Goal: Task Accomplishment & Management: Complete application form

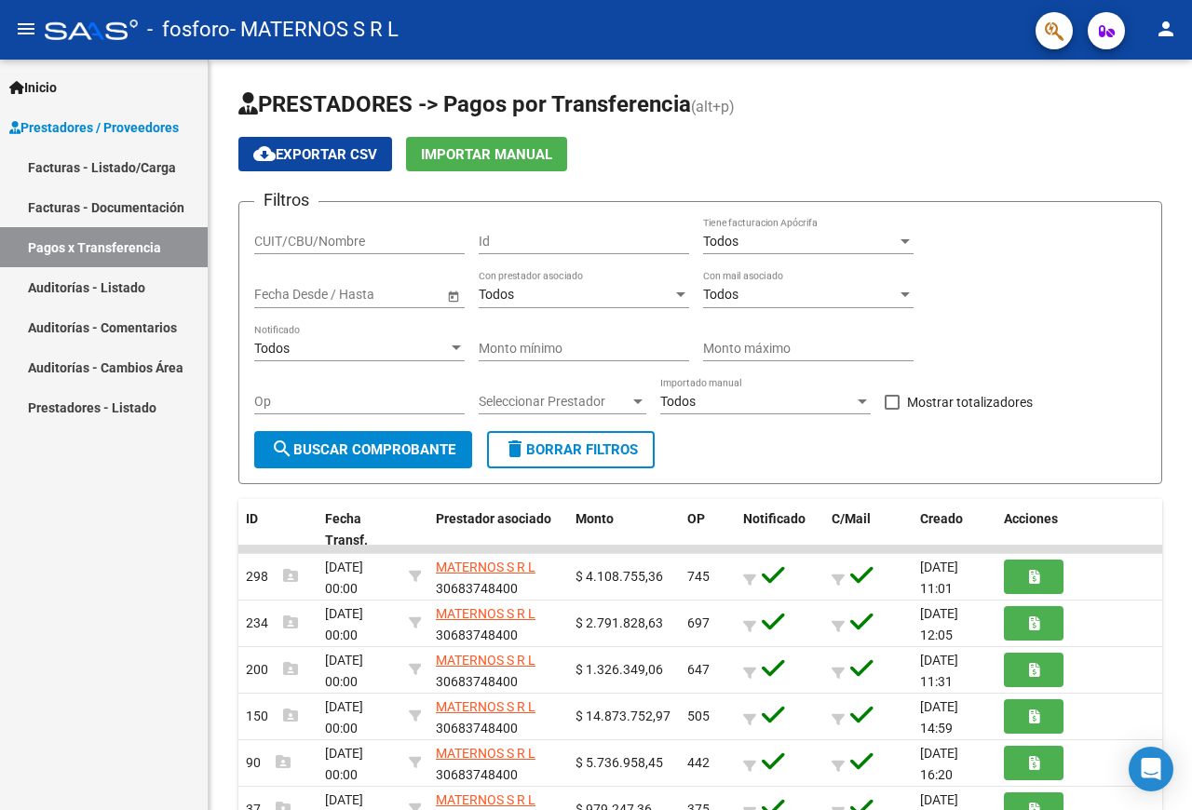
click at [94, 156] on link "Facturas - Listado/Carga" at bounding box center [104, 167] width 208 height 40
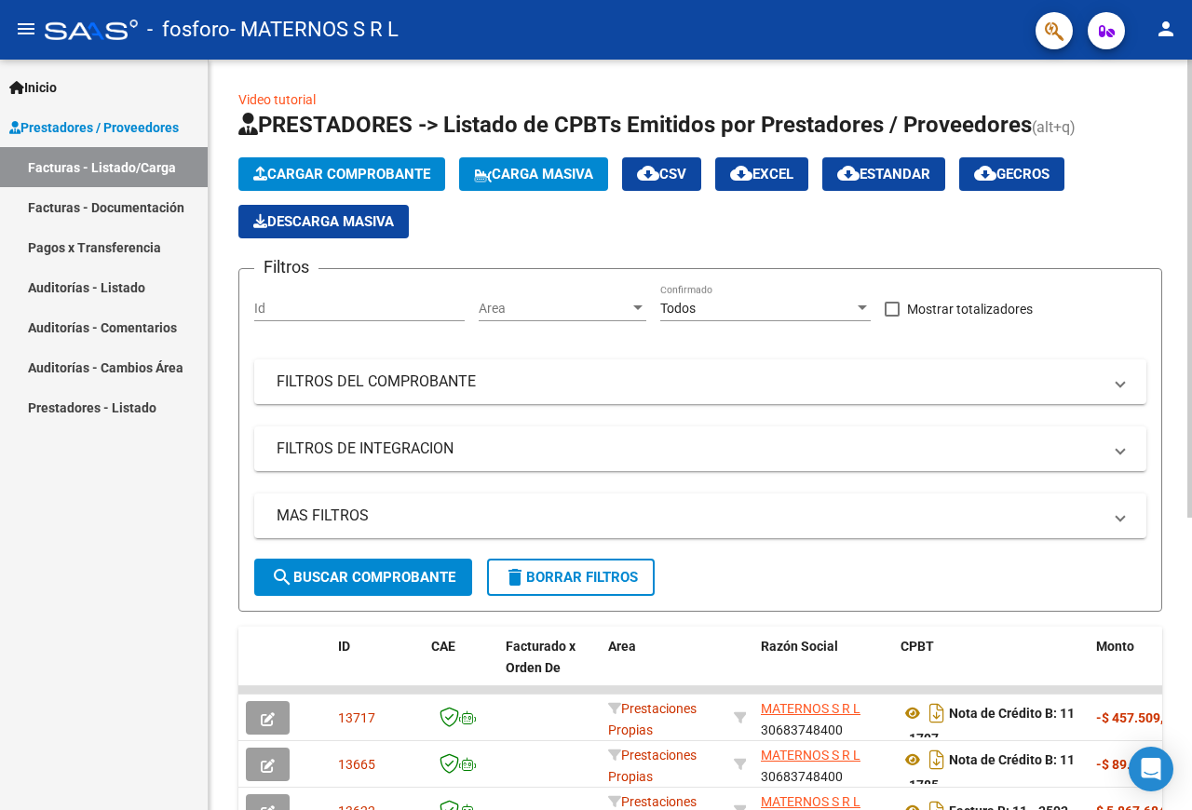
click at [288, 171] on span "Cargar Comprobante" at bounding box center [341, 174] width 177 height 17
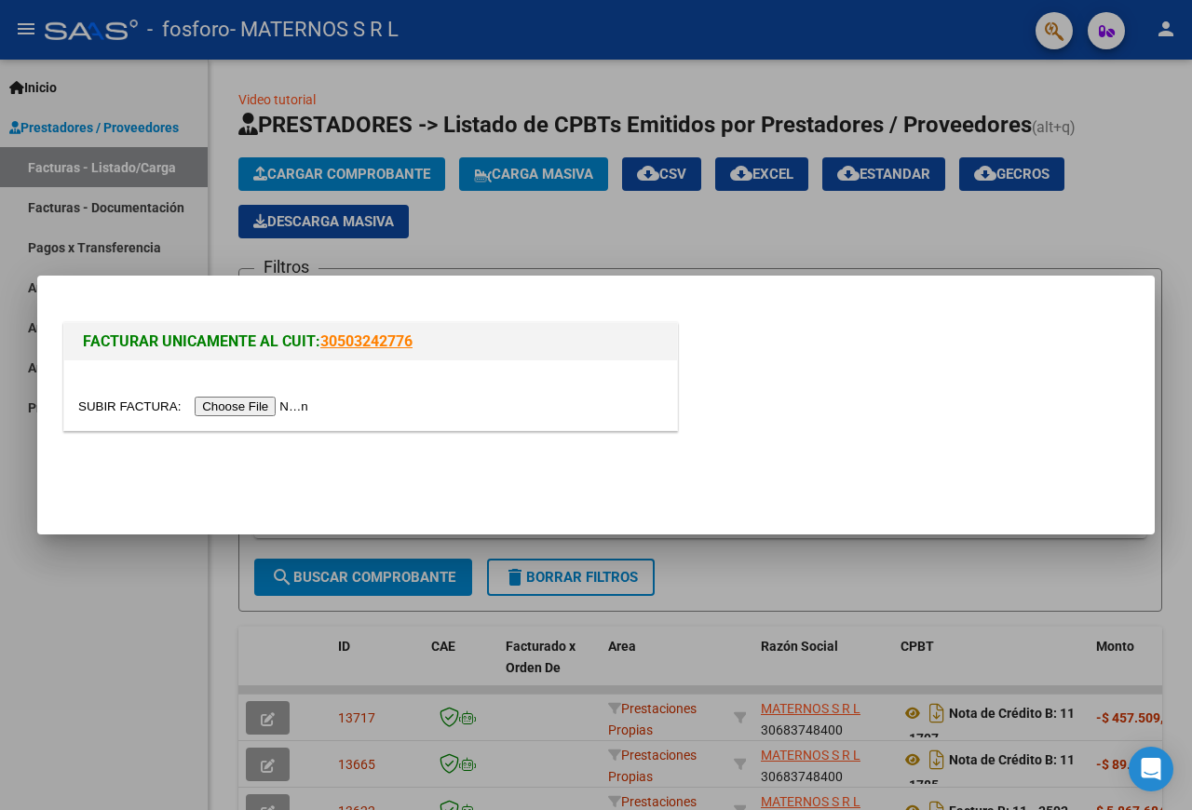
click at [105, 403] on input "file" at bounding box center [196, 407] width 236 height 20
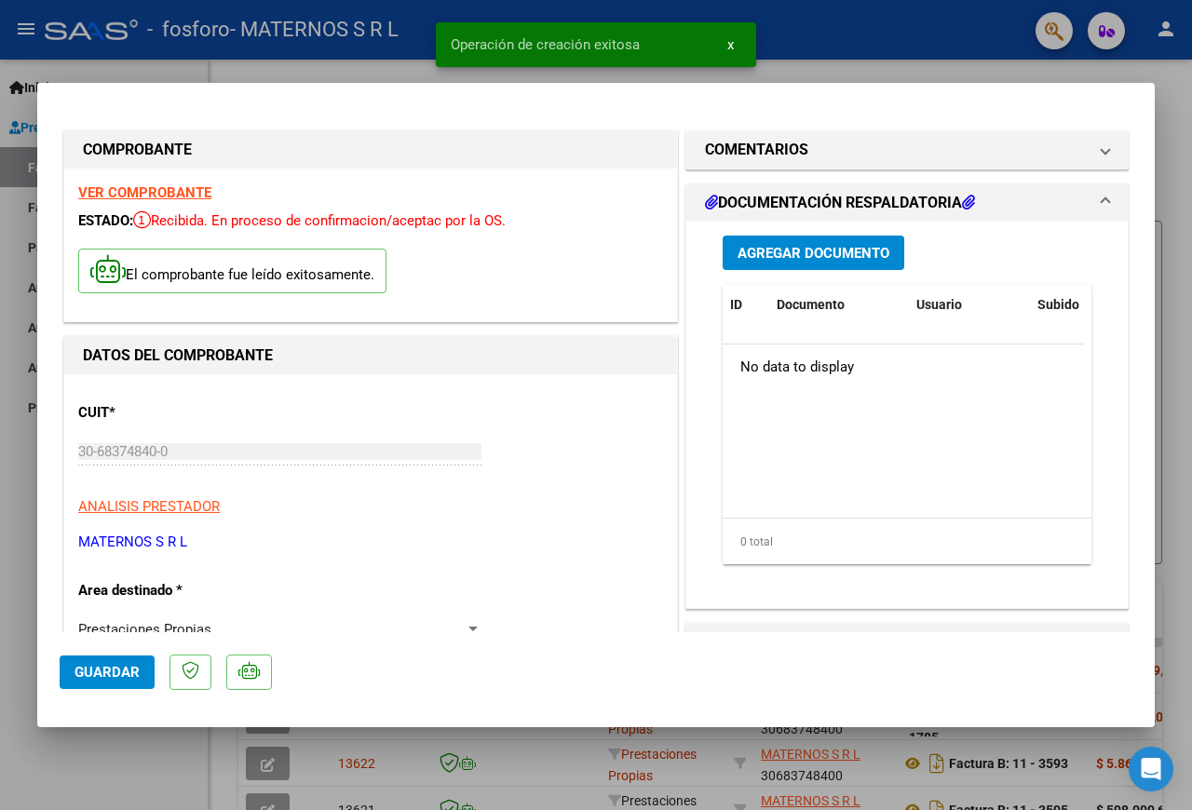
click at [869, 253] on span "Agregar Documento" at bounding box center [813, 253] width 152 height 17
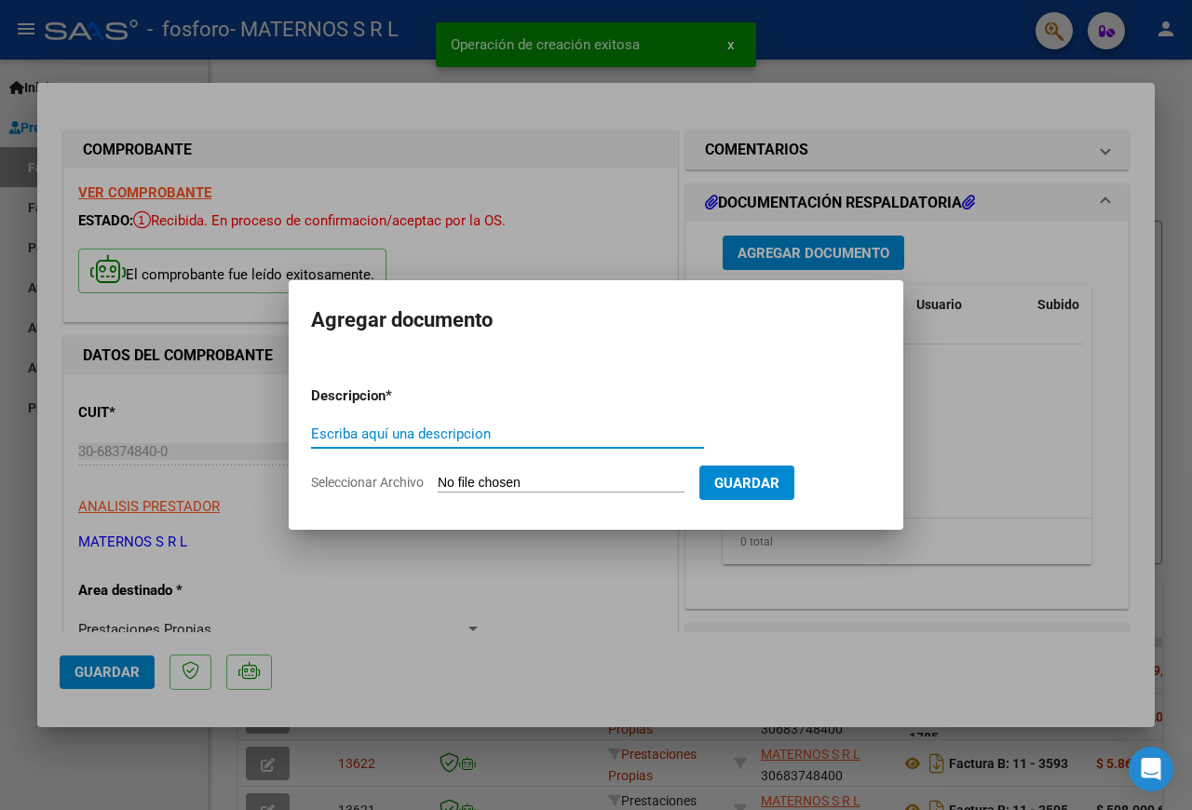
click at [479, 485] on input "Seleccionar Archivo" at bounding box center [561, 484] width 247 height 18
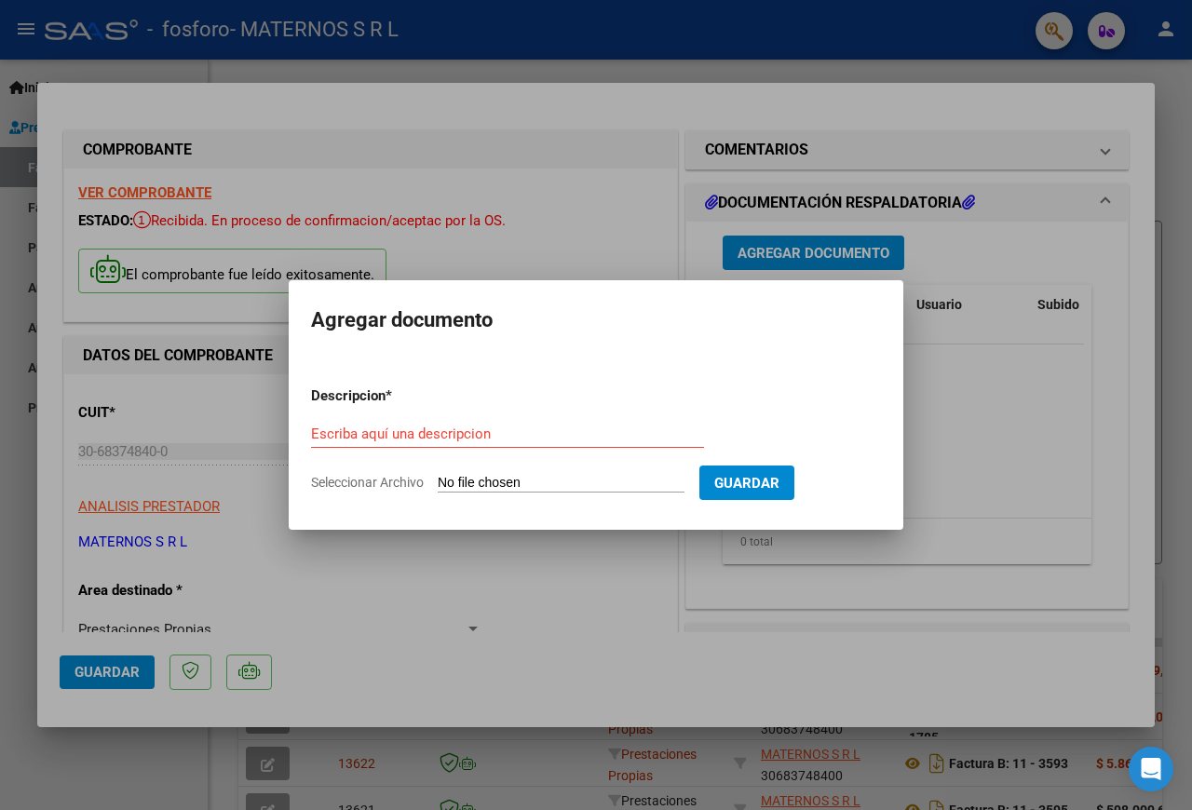
type input "C:\fakepath\01_NCRB0011-00001798 FACT 11-3595 OSPIF.pdf"
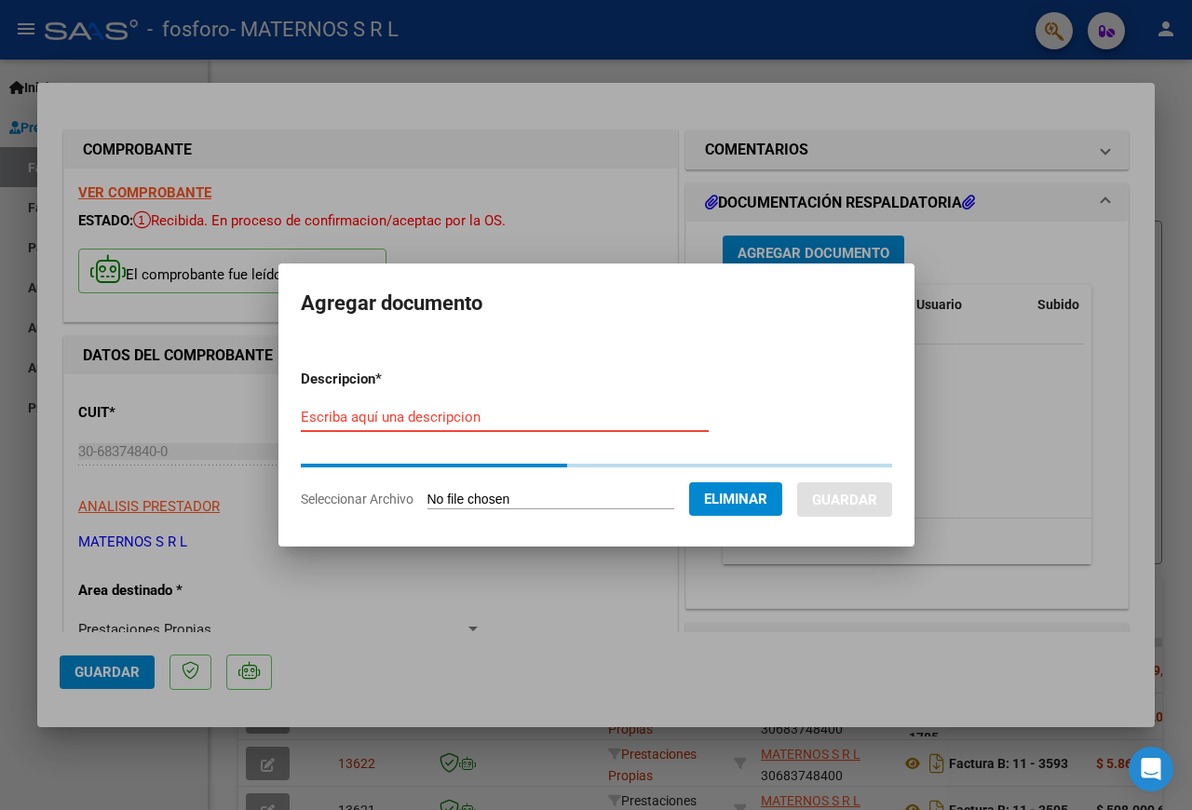
click at [554, 409] on input "Escriba aquí una descripcion" at bounding box center [505, 417] width 408 height 17
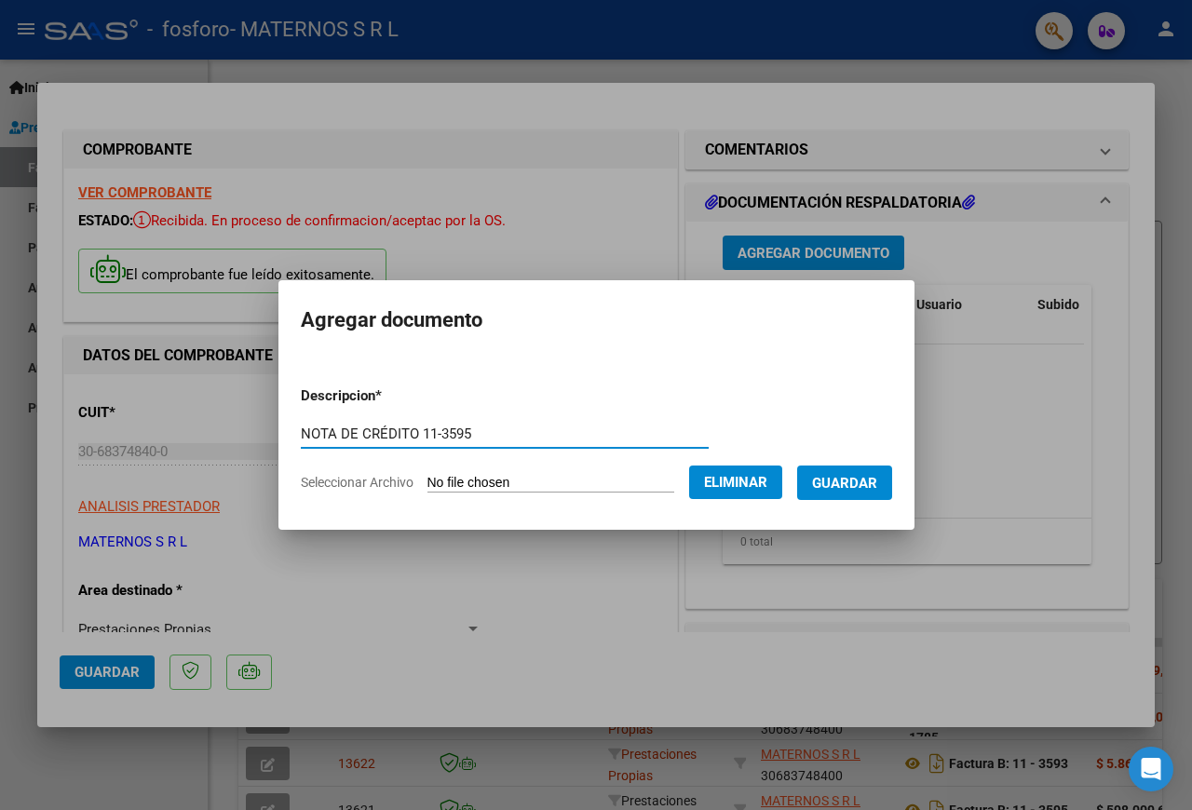
type input "NOTA DE CRÉDITO 11-3595"
click at [797, 500] on button "Guardar" at bounding box center [844, 482] width 95 height 34
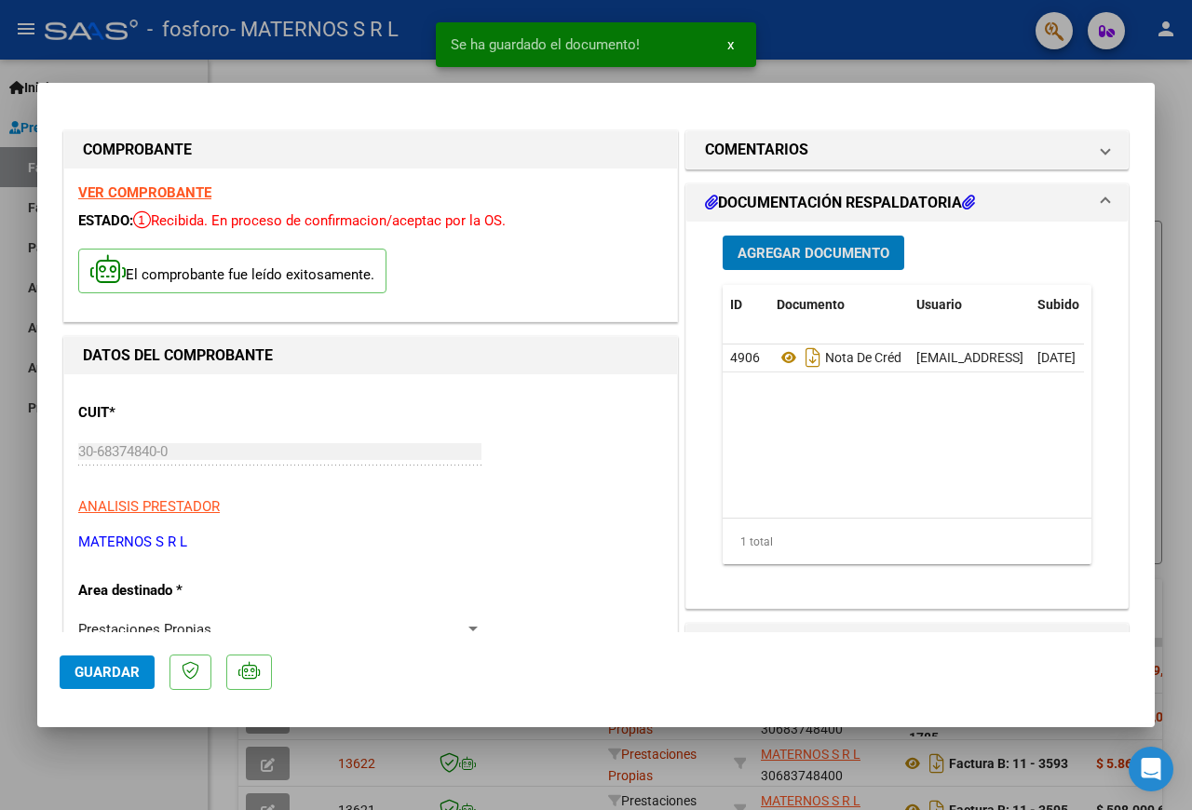
click at [102, 682] on button "Guardar" at bounding box center [107, 672] width 95 height 34
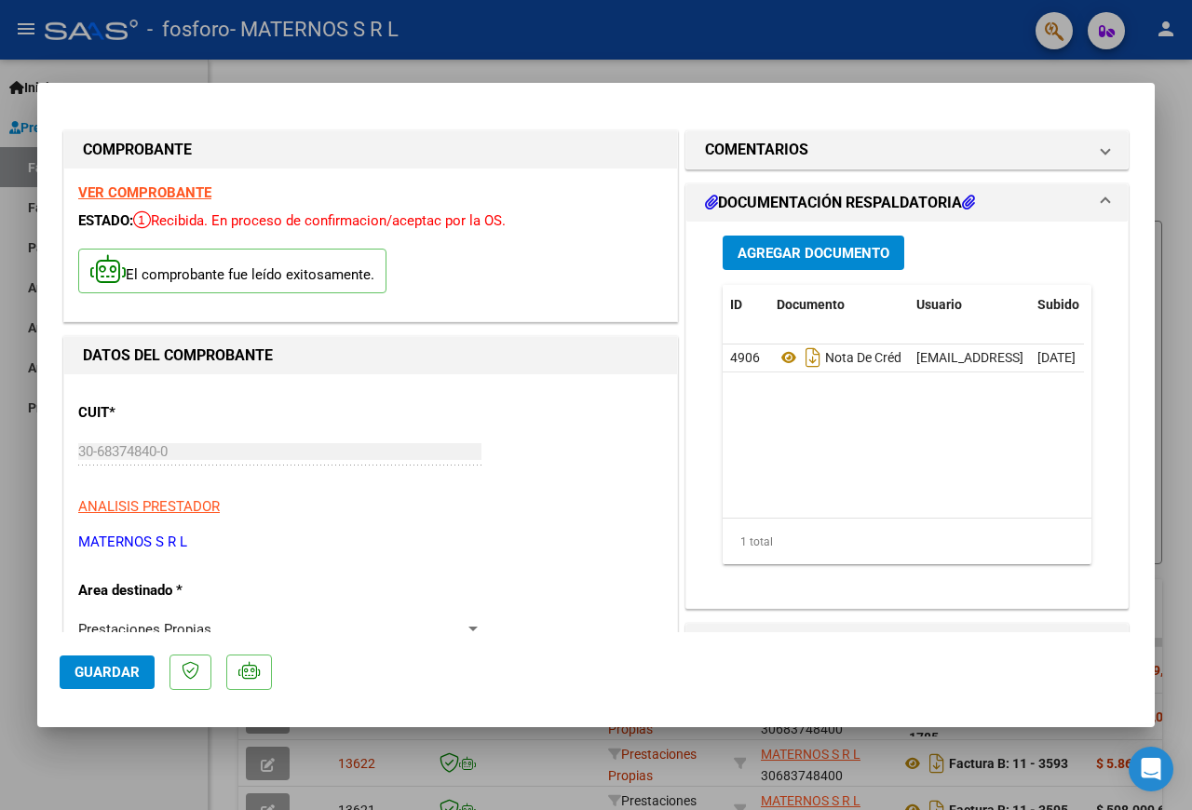
click at [102, 665] on span "Guardar" at bounding box center [106, 672] width 65 height 17
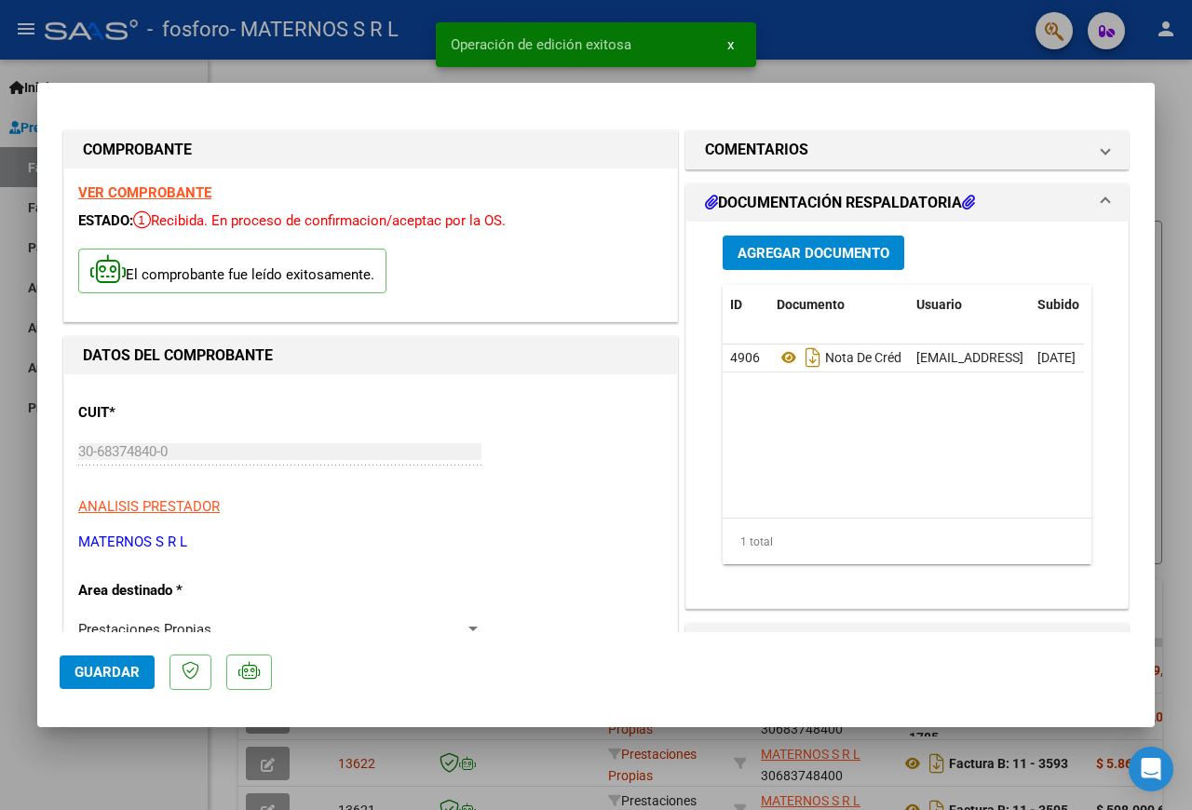
drag, startPoint x: 1119, startPoint y: 73, endPoint x: 850, endPoint y: 11, distance: 276.0
click at [1118, 73] on div at bounding box center [596, 405] width 1192 height 810
